Goal: Information Seeking & Learning: Learn about a topic

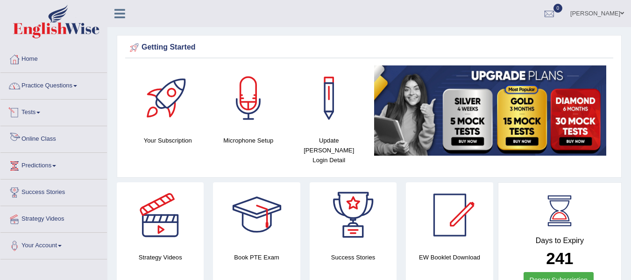
click at [47, 94] on link "Practice Questions" at bounding box center [53, 84] width 106 height 23
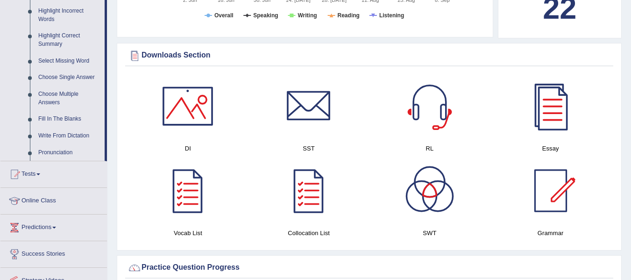
scroll to position [467, 0]
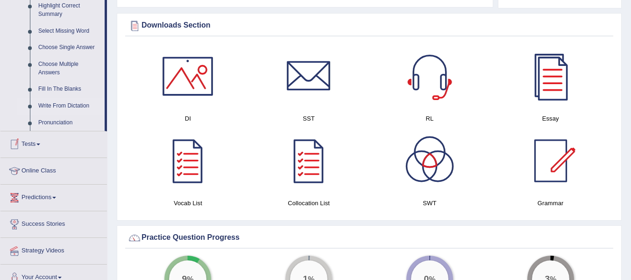
click at [69, 108] on link "Write From Dictation" at bounding box center [69, 106] width 71 height 17
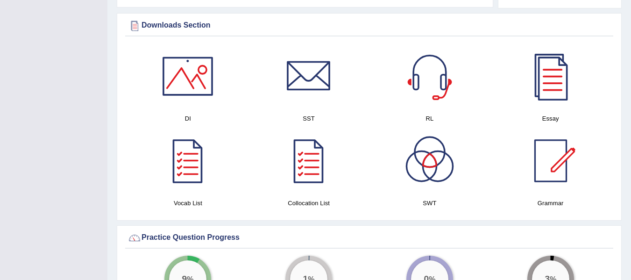
scroll to position [127, 0]
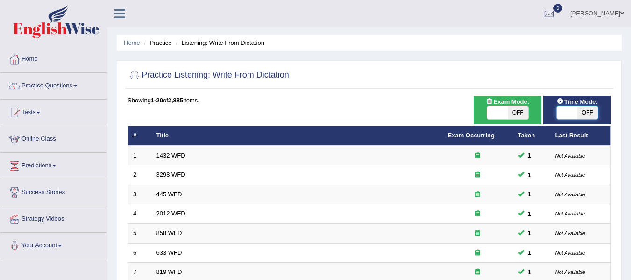
click at [569, 118] on span at bounding box center [567, 112] width 21 height 13
checkbox input "true"
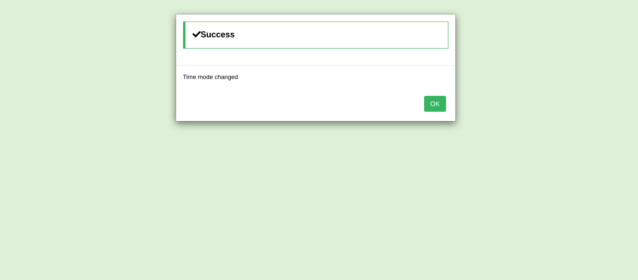
click at [440, 96] on button "OK" at bounding box center [434, 104] width 21 height 16
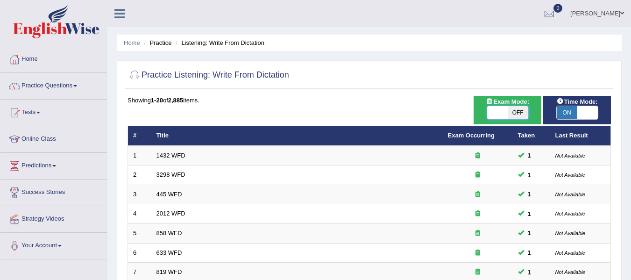
click at [505, 111] on span at bounding box center [497, 112] width 21 height 13
checkbox input "true"
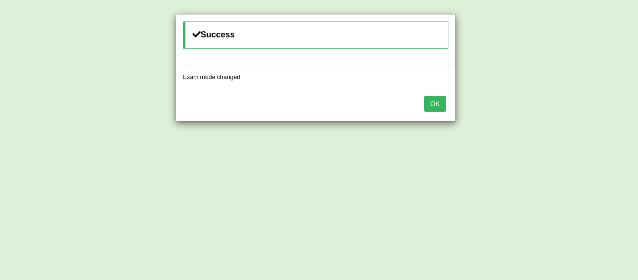
click at [437, 104] on button "OK" at bounding box center [434, 104] width 21 height 16
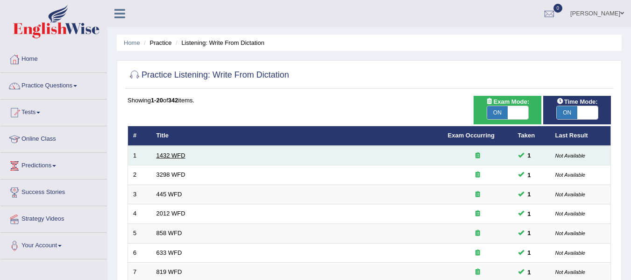
click at [178, 154] on link "1432 WFD" at bounding box center [170, 155] width 29 height 7
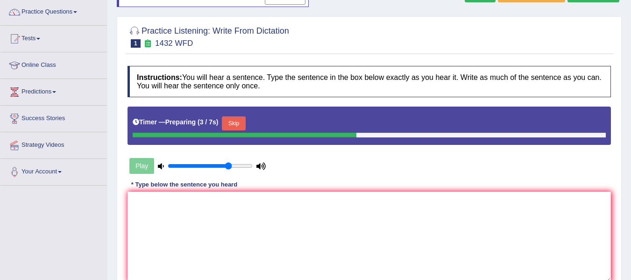
scroll to position [78, 0]
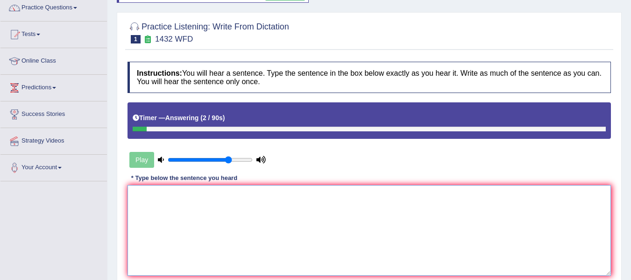
click at [164, 216] on textarea at bounding box center [368, 230] width 483 height 91
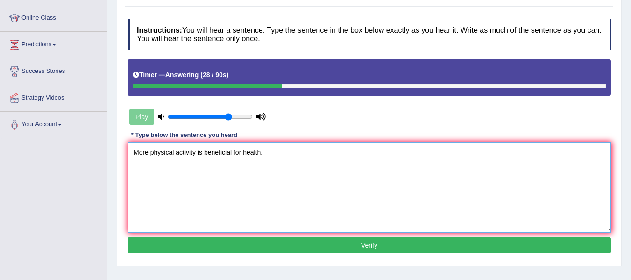
scroll to position [124, 0]
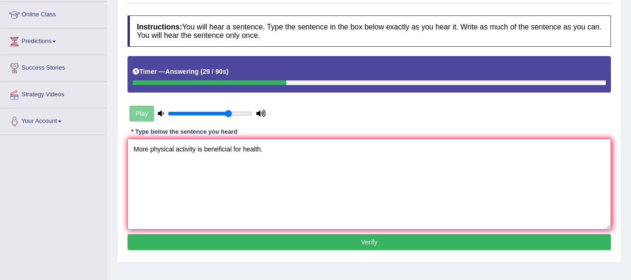
type textarea "More physical activity is beneficial for health."
click at [278, 239] on button "Verify" at bounding box center [368, 242] width 483 height 16
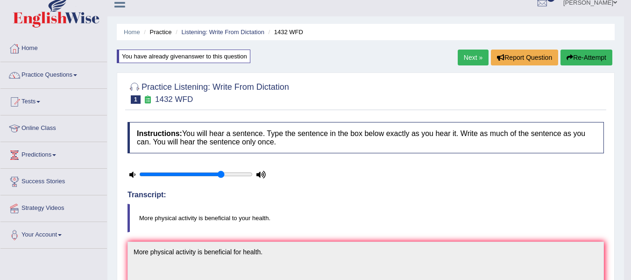
scroll to position [0, 0]
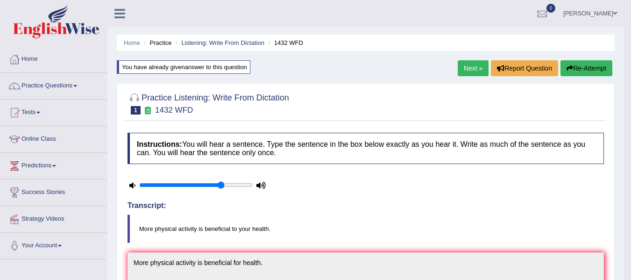
click at [465, 66] on link "Next »" at bounding box center [473, 68] width 31 height 16
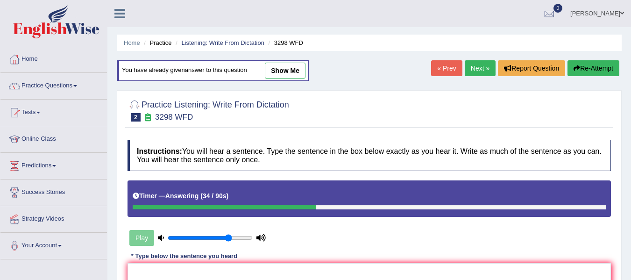
click at [586, 62] on button "Re-Attempt" at bounding box center [593, 68] width 52 height 16
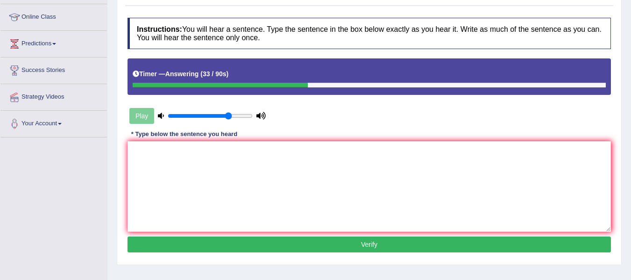
scroll to position [187, 0]
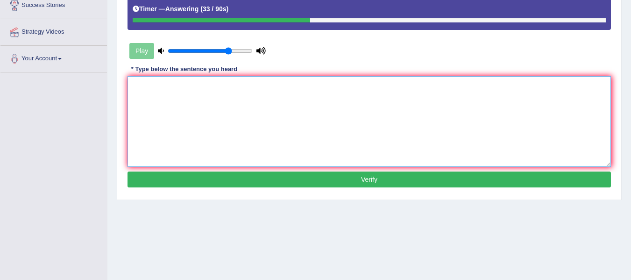
click at [412, 136] on textarea at bounding box center [368, 121] width 483 height 91
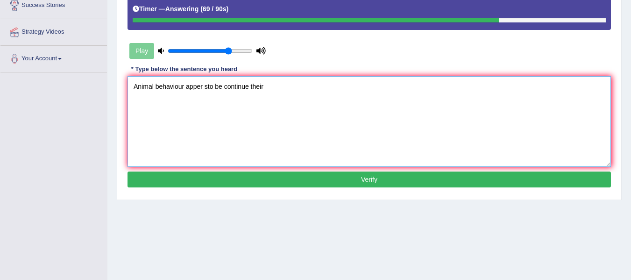
click at [203, 87] on textarea "Animal behaviour apper sto be continue their" at bounding box center [368, 121] width 483 height 91
click at [212, 87] on textarea "Animal behaviour appers sto be continue their" at bounding box center [368, 121] width 483 height 91
click at [287, 91] on textarea "Animal behaviour appers to be continue their" at bounding box center [368, 121] width 483 height 91
type textarea "Animal behaviour appers to be continue their similar aspect of human"
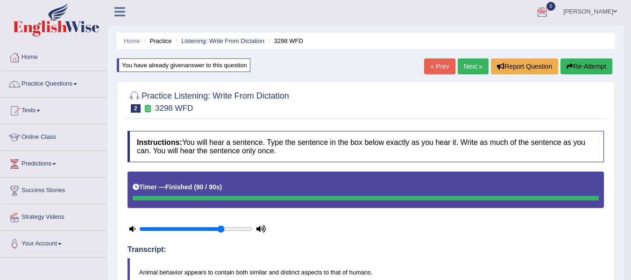
scroll to position [0, 0]
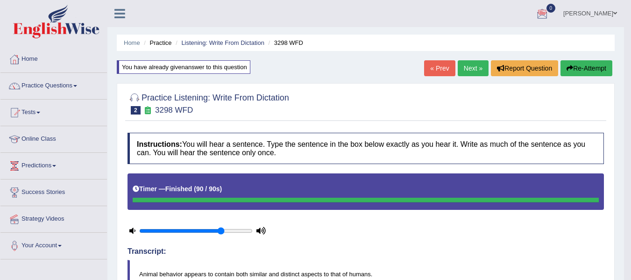
click at [476, 68] on link "Next »" at bounding box center [473, 68] width 31 height 16
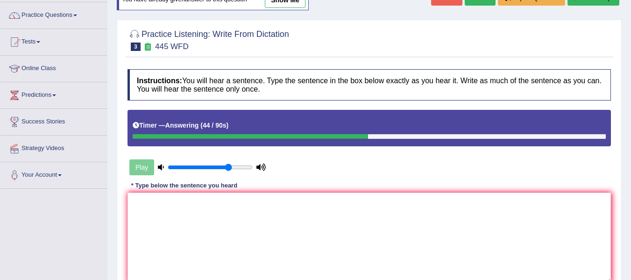
scroll to position [187, 0]
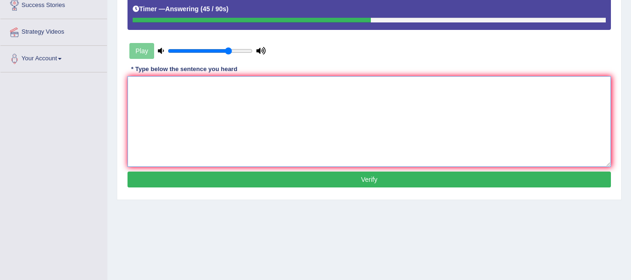
click at [339, 137] on textarea at bounding box center [368, 121] width 483 height 91
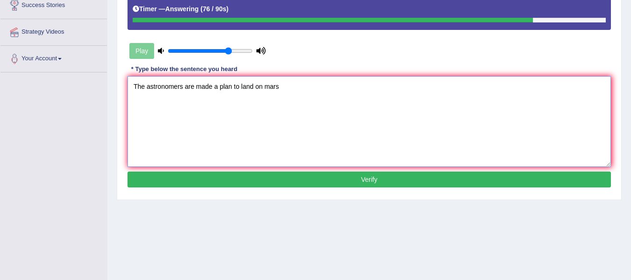
type textarea "The astronomers are made a plan to land on mars"
click at [404, 180] on button "Verify" at bounding box center [368, 179] width 483 height 16
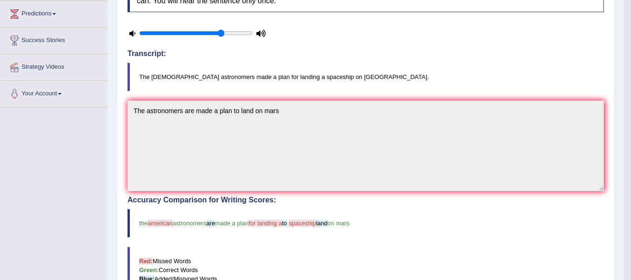
scroll to position [0, 0]
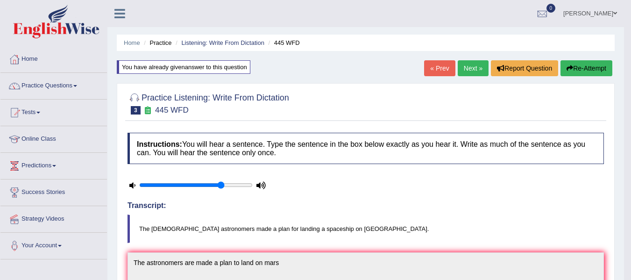
click at [467, 62] on link "Next »" at bounding box center [473, 68] width 31 height 16
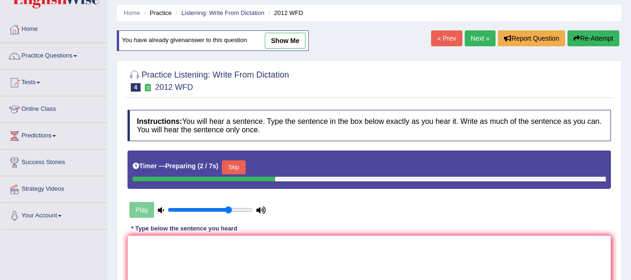
scroll to position [93, 0]
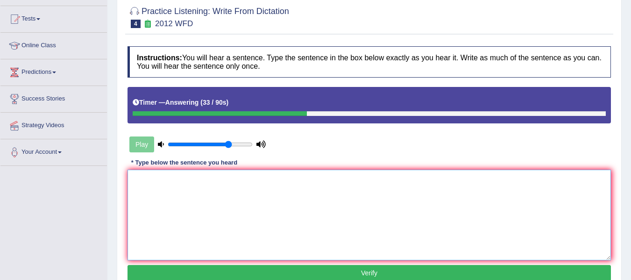
click at [283, 179] on textarea at bounding box center [368, 215] width 483 height 91
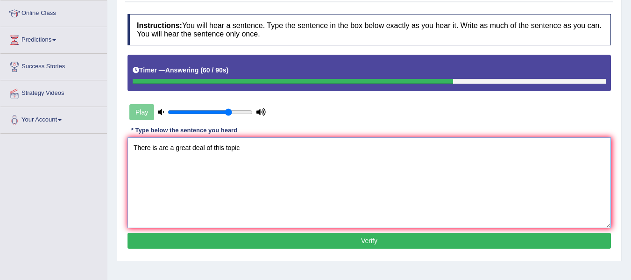
scroll to position [211, 0]
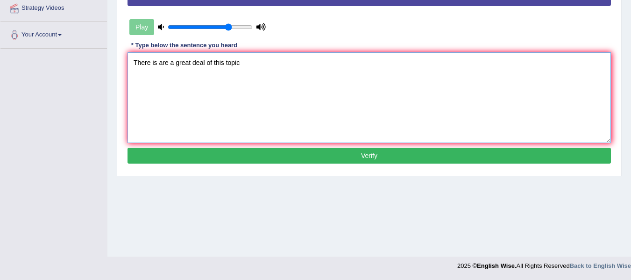
type textarea "There is are a great deal of this topic"
click at [222, 155] on button "Verify" at bounding box center [368, 156] width 483 height 16
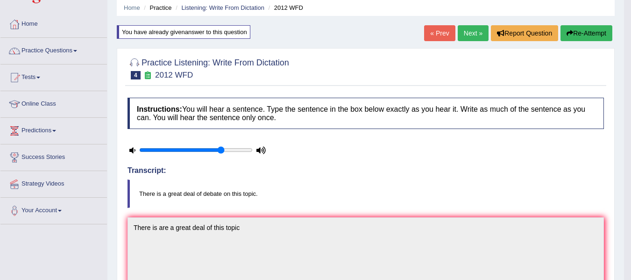
scroll to position [0, 0]
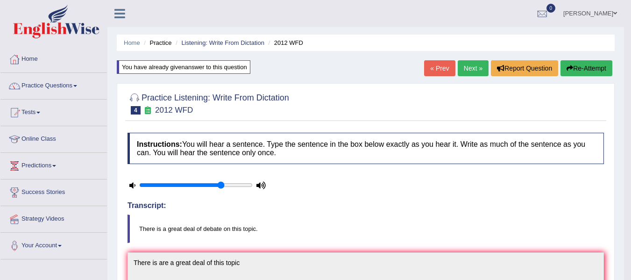
click at [466, 69] on link "Next »" at bounding box center [473, 68] width 31 height 16
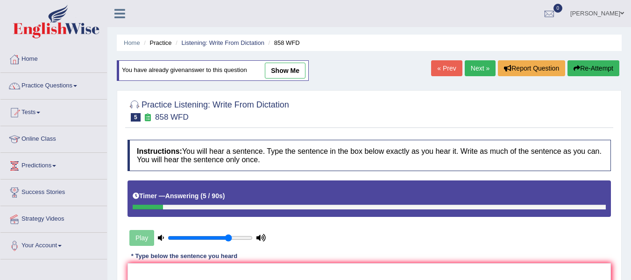
click at [610, 61] on button "Re-Attempt" at bounding box center [593, 68] width 52 height 16
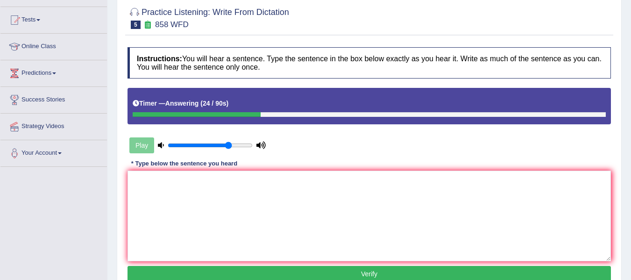
scroll to position [93, 0]
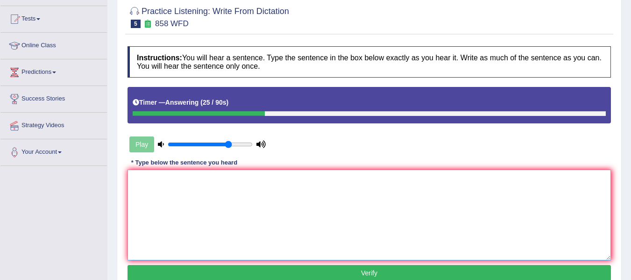
click at [260, 184] on textarea at bounding box center [368, 215] width 483 height 91
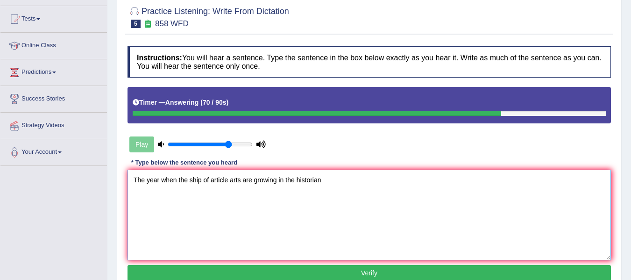
type textarea "The year when the ship of article arts are growing in the historian"
click at [386, 272] on button "Verify" at bounding box center [368, 273] width 483 height 16
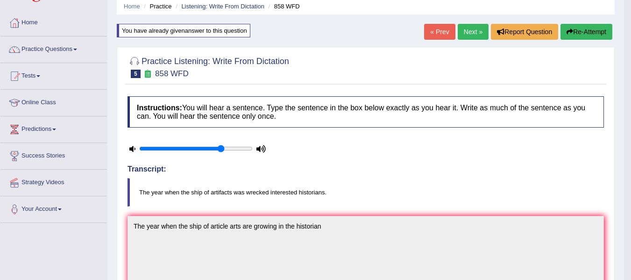
scroll to position [31, 0]
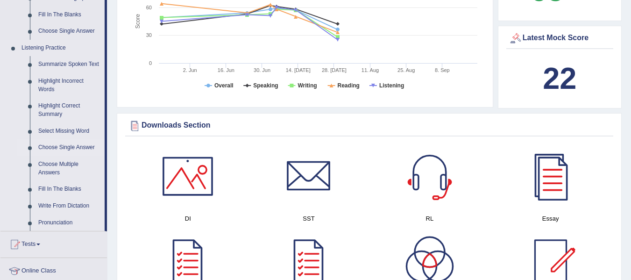
scroll to position [420, 0]
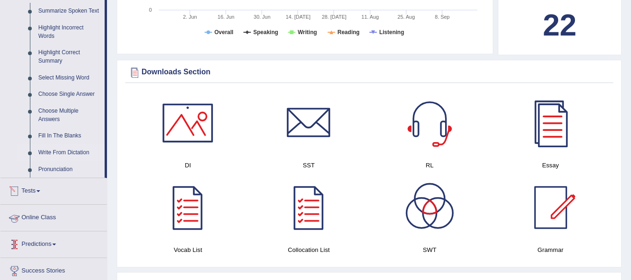
click at [74, 147] on link "Write From Dictation" at bounding box center [69, 152] width 71 height 17
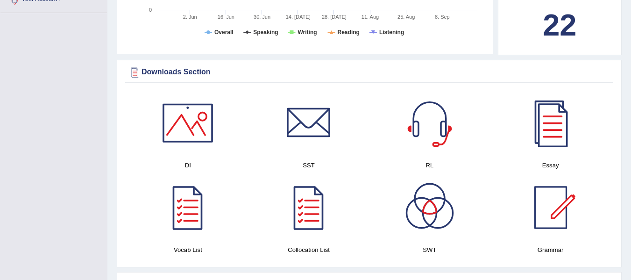
scroll to position [207, 0]
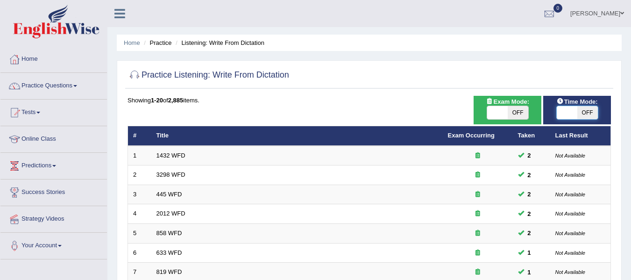
click at [566, 114] on span at bounding box center [567, 112] width 21 height 13
checkbox input "true"
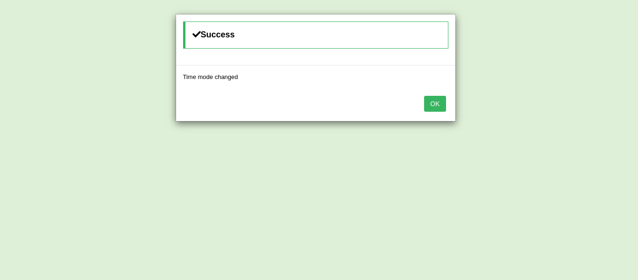
click at [445, 101] on button "OK" at bounding box center [434, 104] width 21 height 16
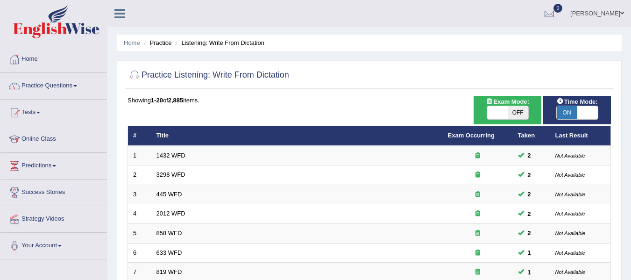
click at [514, 123] on div "Exam Mode: ON OFF" at bounding box center [507, 110] width 68 height 28
click at [509, 111] on span "OFF" at bounding box center [518, 112] width 21 height 13
checkbox input "true"
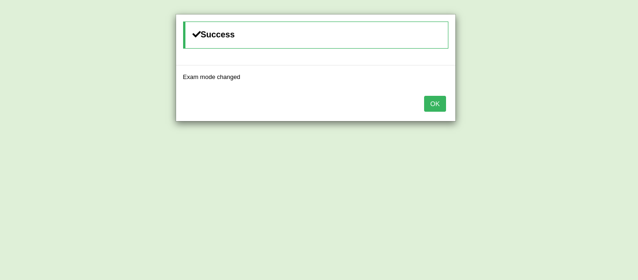
click at [434, 99] on button "OK" at bounding box center [434, 104] width 21 height 16
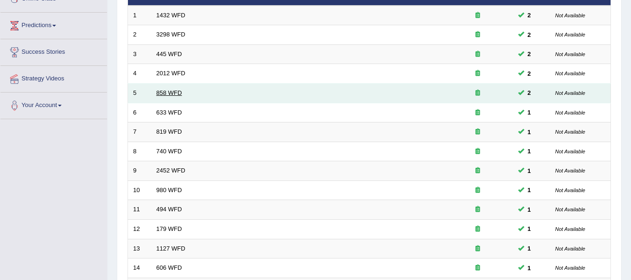
click at [179, 94] on link "858 WFD" at bounding box center [169, 92] width 26 height 7
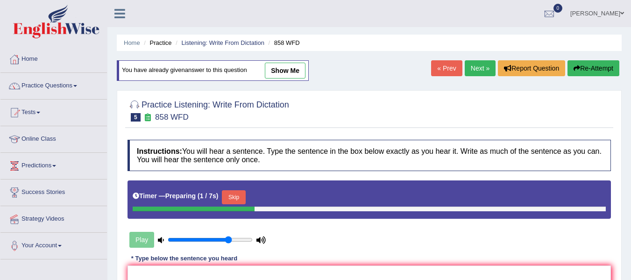
click at [239, 199] on button "Skip" at bounding box center [233, 197] width 23 height 14
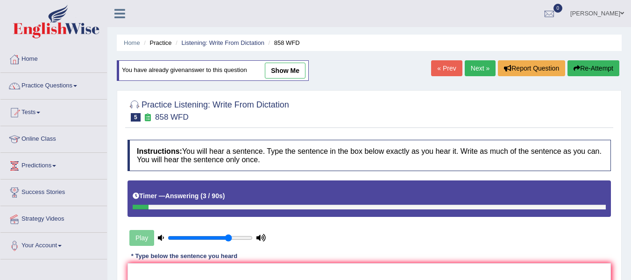
click at [470, 66] on link "Next »" at bounding box center [480, 68] width 31 height 16
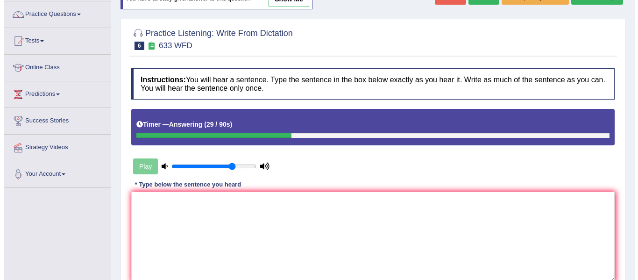
scroll to position [93, 0]
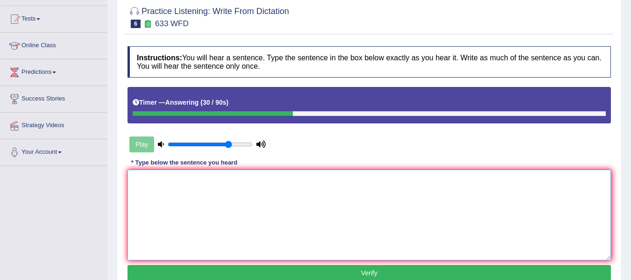
click at [412, 171] on textarea at bounding box center [368, 215] width 483 height 91
click at [419, 203] on textarea at bounding box center [368, 215] width 483 height 91
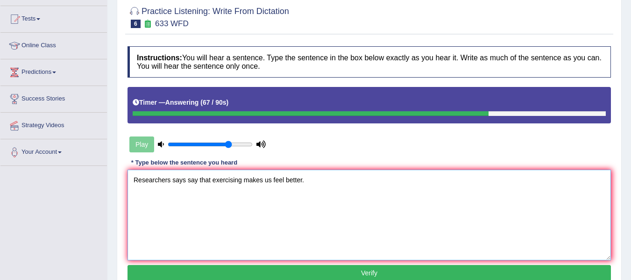
type textarea "Researchers says say that exercising makes us feel better."
click at [411, 270] on button "Verify" at bounding box center [368, 273] width 483 height 16
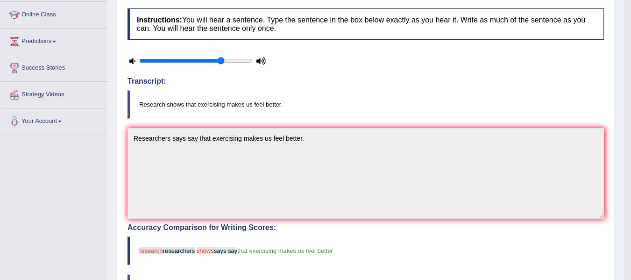
scroll to position [0, 0]
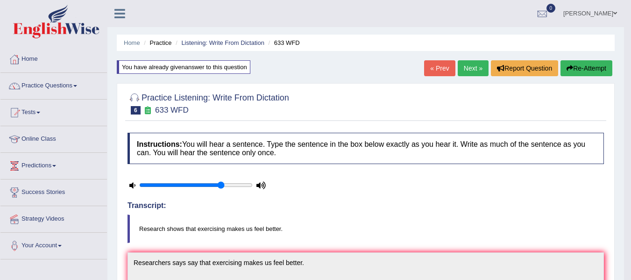
click at [469, 68] on link "Next »" at bounding box center [473, 68] width 31 height 16
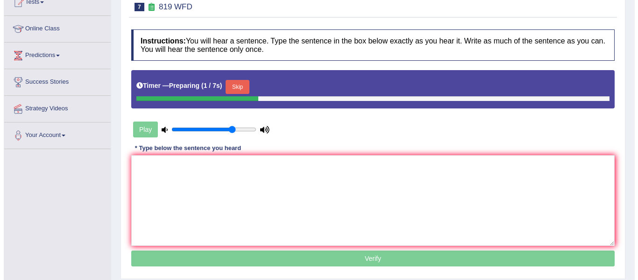
scroll to position [140, 0]
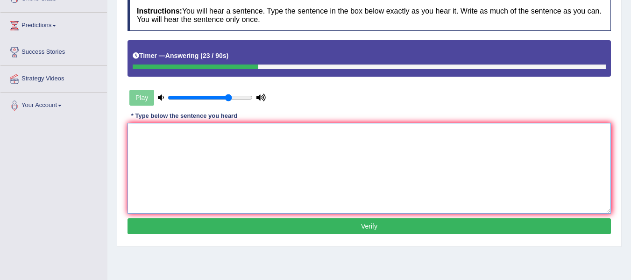
click at [369, 183] on textarea at bounding box center [368, 168] width 483 height 91
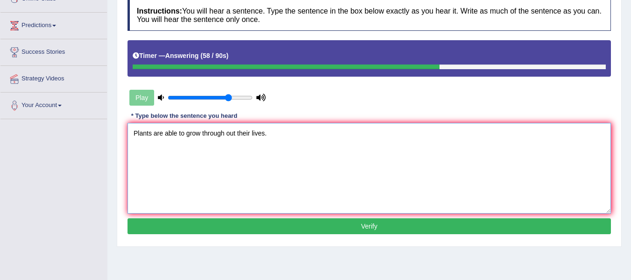
click at [235, 133] on textarea "Plants are able to grow through out their lives." at bounding box center [368, 168] width 483 height 91
type textarea "Plants are able to grow through out throughout their lives."
click at [166, 223] on button "Verify" at bounding box center [368, 226] width 483 height 16
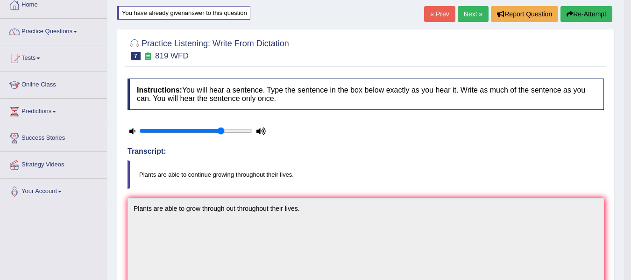
scroll to position [0, 0]
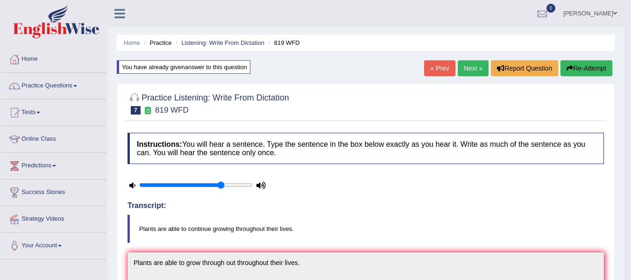
click at [473, 63] on link "Next »" at bounding box center [473, 68] width 31 height 16
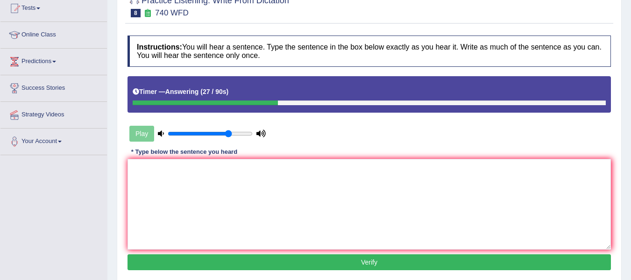
scroll to position [140, 0]
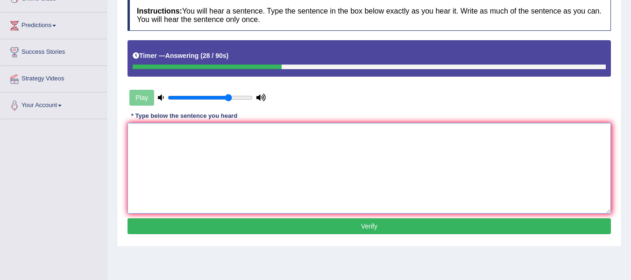
click at [204, 175] on textarea at bounding box center [368, 168] width 483 height 91
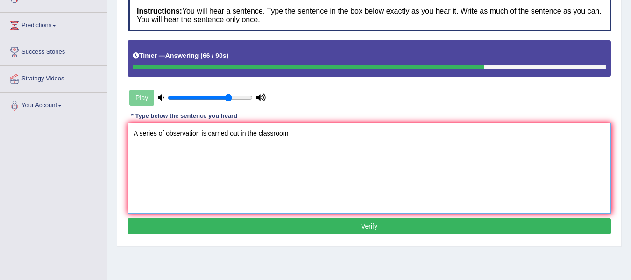
click at [200, 132] on textarea "A series of observation is carried out in the classroom" at bounding box center [368, 168] width 483 height 91
type textarea "A series of observation observations is carried out in the classroom"
click at [241, 232] on button "Verify" at bounding box center [368, 226] width 483 height 16
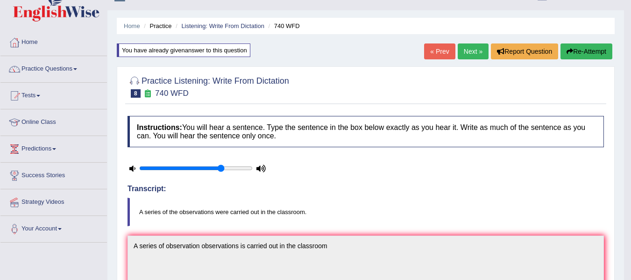
scroll to position [0, 0]
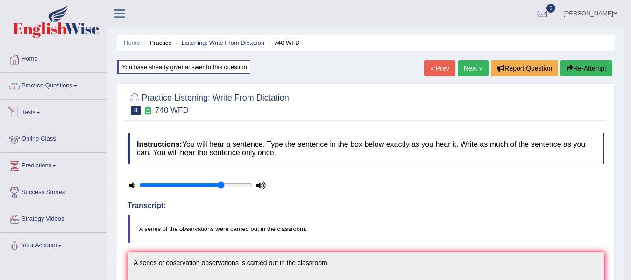
click at [45, 94] on link "Practice Questions" at bounding box center [53, 84] width 106 height 23
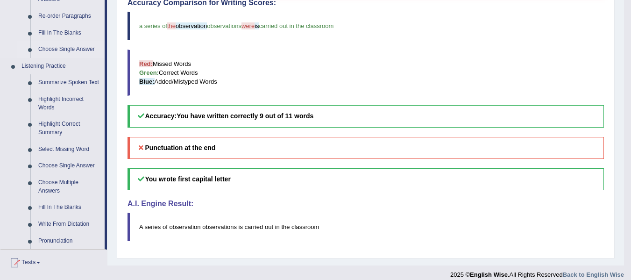
scroll to position [327, 0]
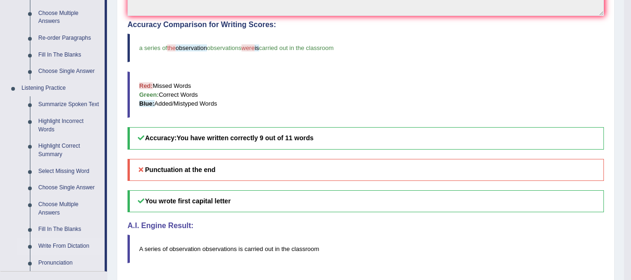
click at [66, 224] on link "Fill In The Blanks" at bounding box center [69, 229] width 71 height 17
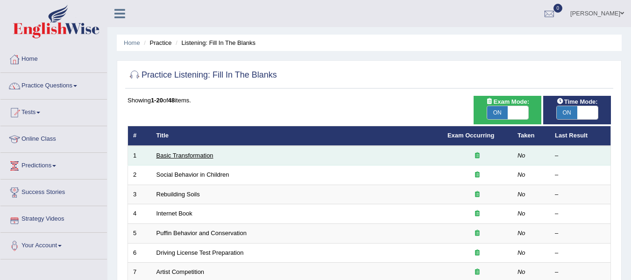
click at [198, 154] on link "Basic Transformation" at bounding box center [184, 155] width 57 height 7
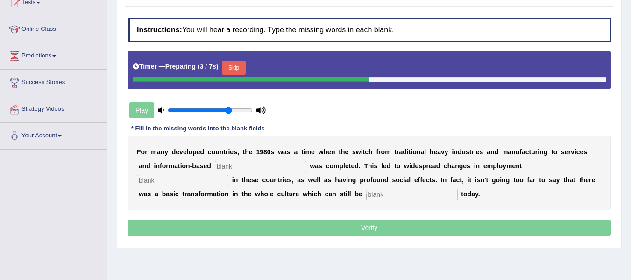
scroll to position [93, 0]
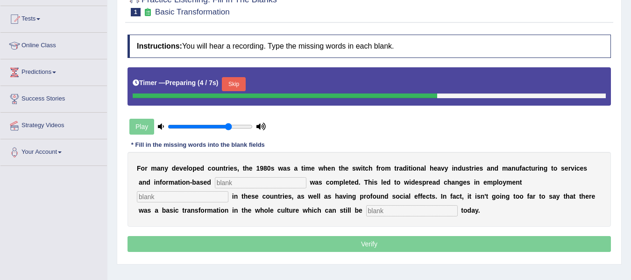
click at [233, 87] on button "Skip" at bounding box center [233, 84] width 23 height 14
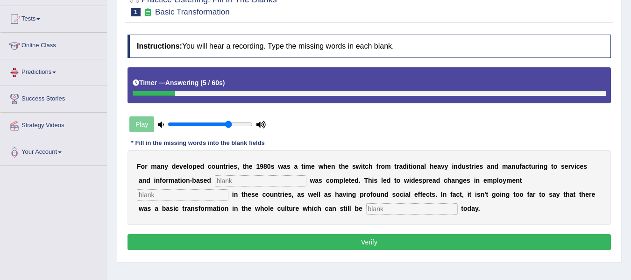
click at [241, 178] on input "text" at bounding box center [261, 180] width 92 height 11
type input "enterprise"
click at [205, 198] on input "text" at bounding box center [183, 194] width 92 height 11
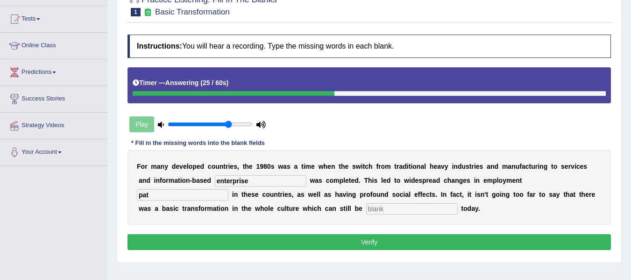
click at [205, 198] on input "pat" at bounding box center [183, 194] width 92 height 11
type input "patterns"
click at [393, 215] on div "F o r m a n y d e v e l o p e d c o u n t r i e s , t h e 1 9 8 0 s w a s a t i…" at bounding box center [368, 187] width 483 height 75
click at [393, 209] on input "text" at bounding box center [412, 208] width 92 height 11
type input "observe"
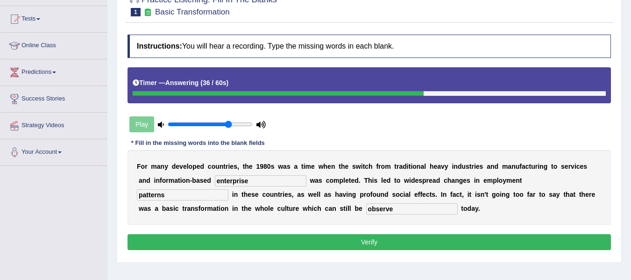
click at [459, 235] on button "Verify" at bounding box center [368, 242] width 483 height 16
